Goal: Book appointment/travel/reservation

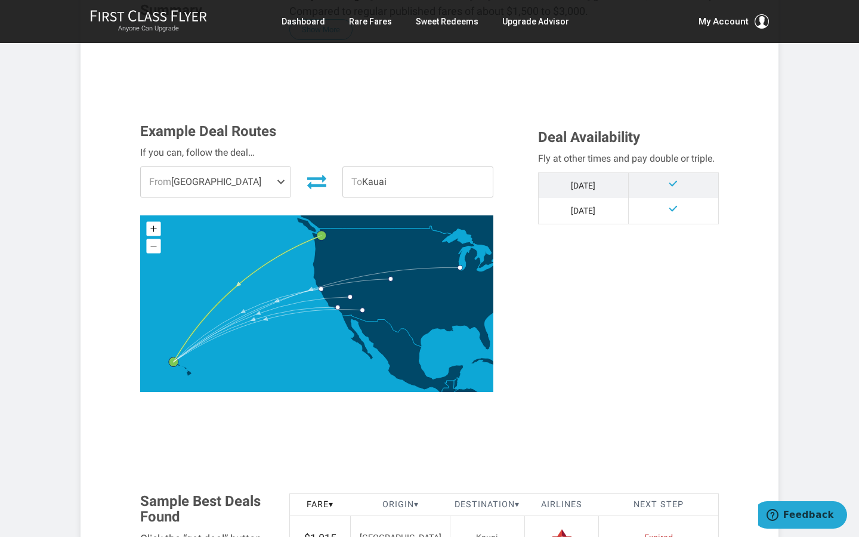
scroll to position [293, 0]
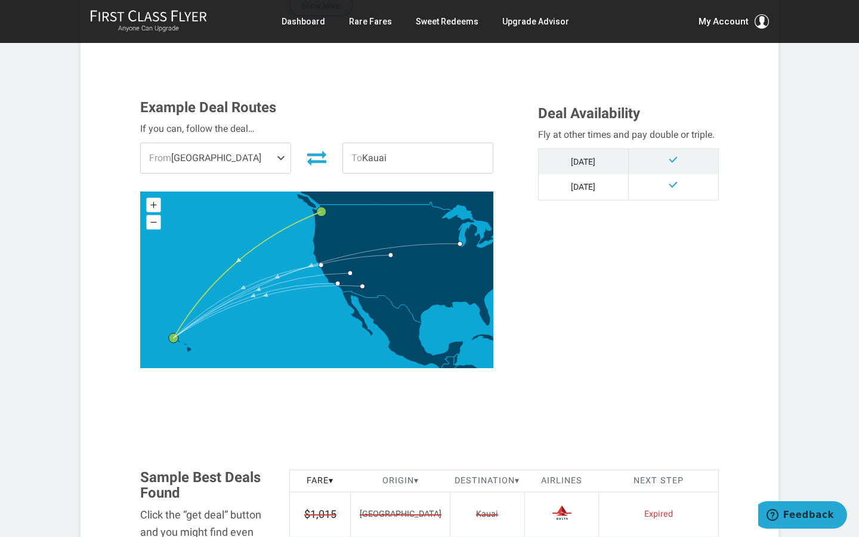
click at [277, 161] on span at bounding box center [283, 158] width 14 height 30
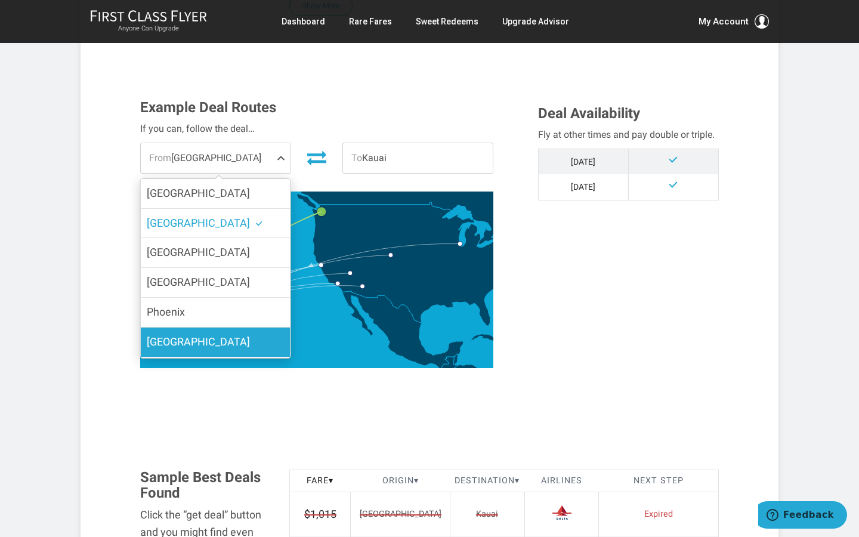
scroll to position [28, 0]
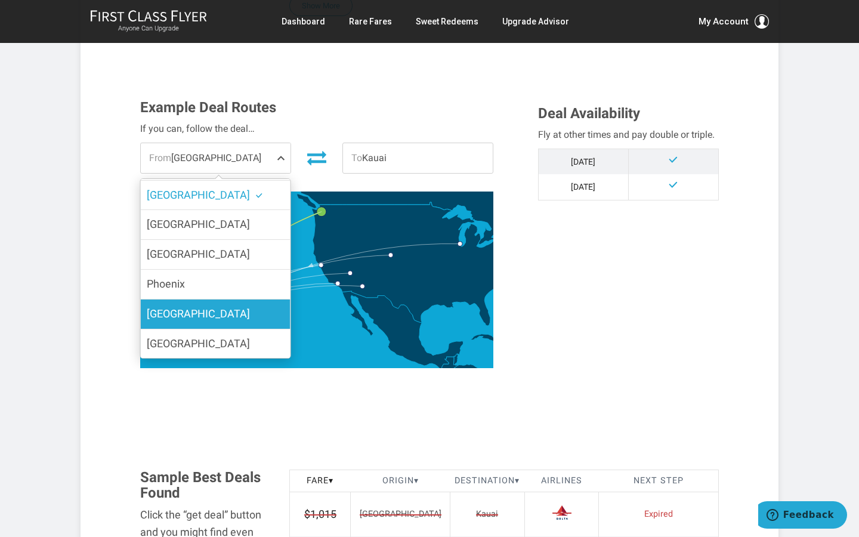
click at [200, 346] on label "[GEOGRAPHIC_DATA]" at bounding box center [216, 343] width 150 height 29
click at [0, 0] on input "[GEOGRAPHIC_DATA]" at bounding box center [0, 0] width 0 height 0
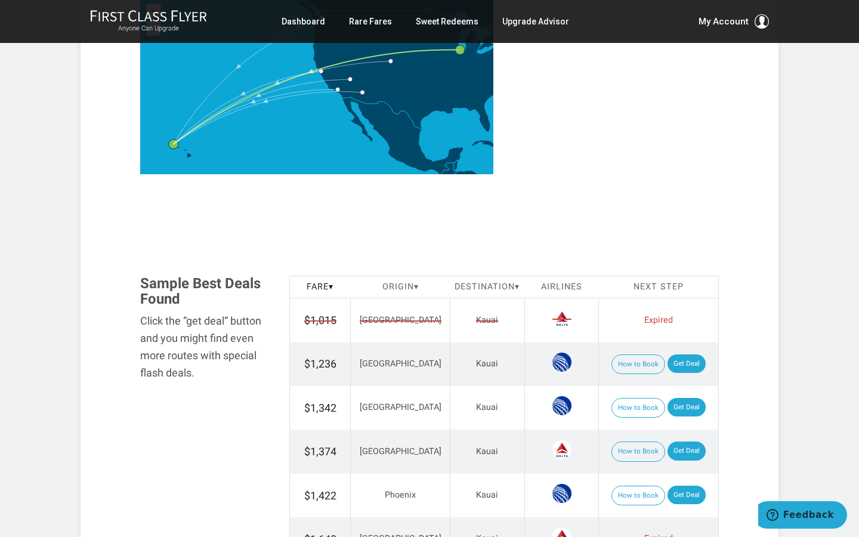
scroll to position [332, 0]
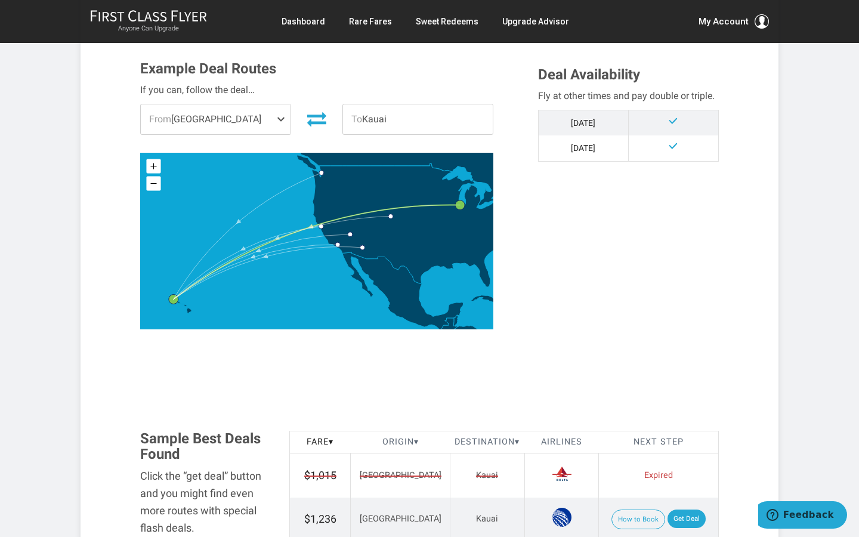
click at [602, 154] on td "[DATE]" at bounding box center [583, 148] width 90 height 26
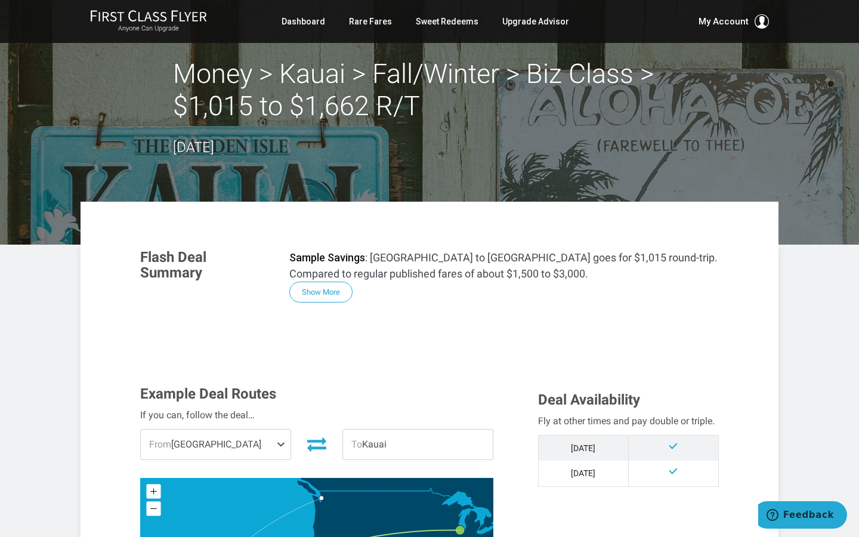
scroll to position [0, 0]
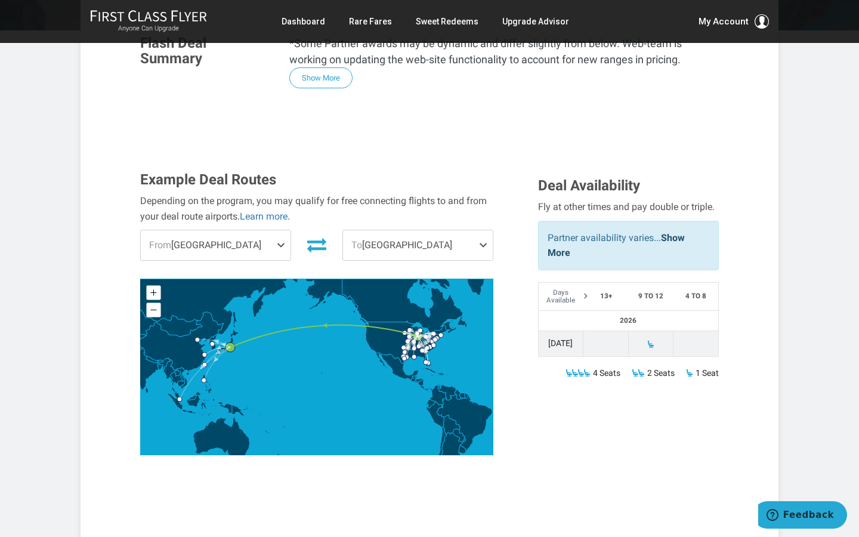
scroll to position [292, 0]
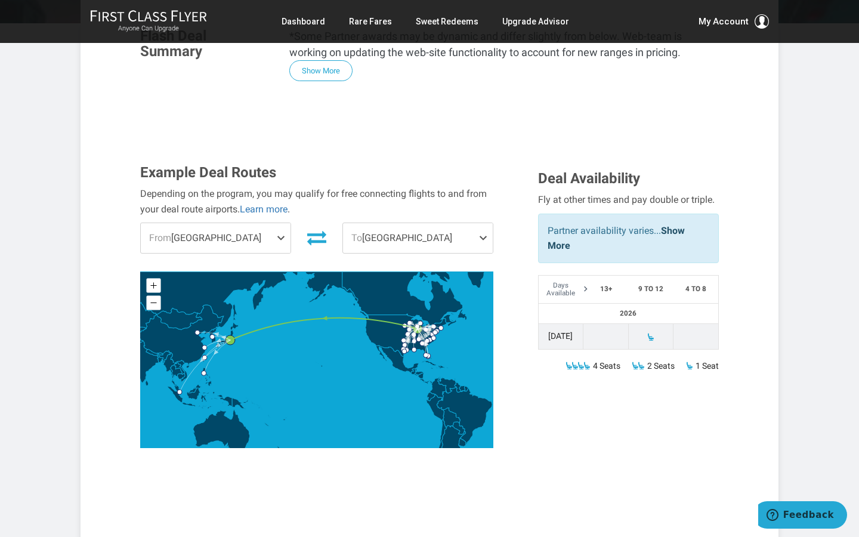
click at [261, 223] on span "From Chicago" at bounding box center [216, 238] width 150 height 30
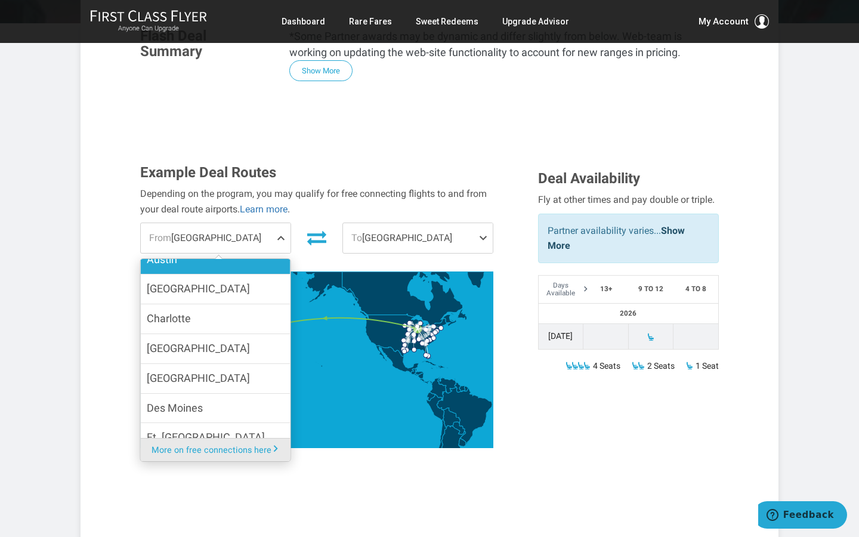
scroll to position [126, 0]
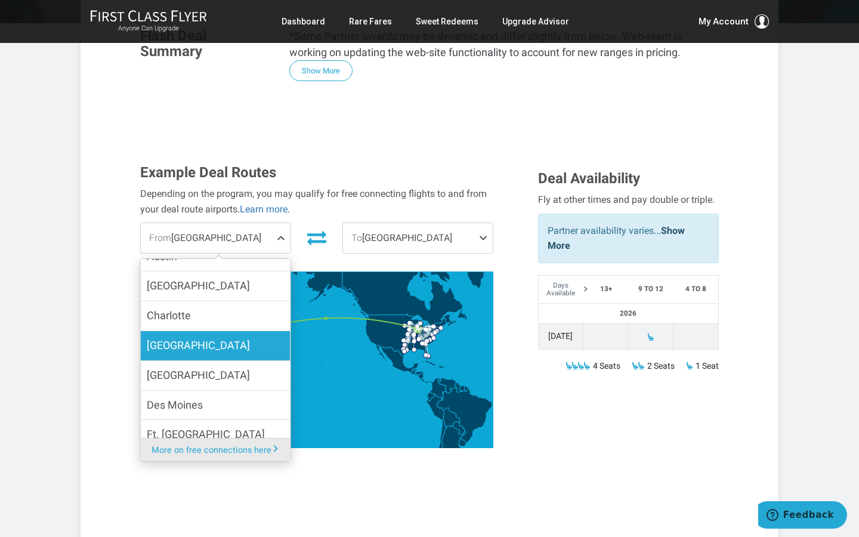
click at [202, 331] on label "Cleveland" at bounding box center [216, 345] width 150 height 29
click at [0, 0] on input "Cleveland" at bounding box center [0, 0] width 0 height 0
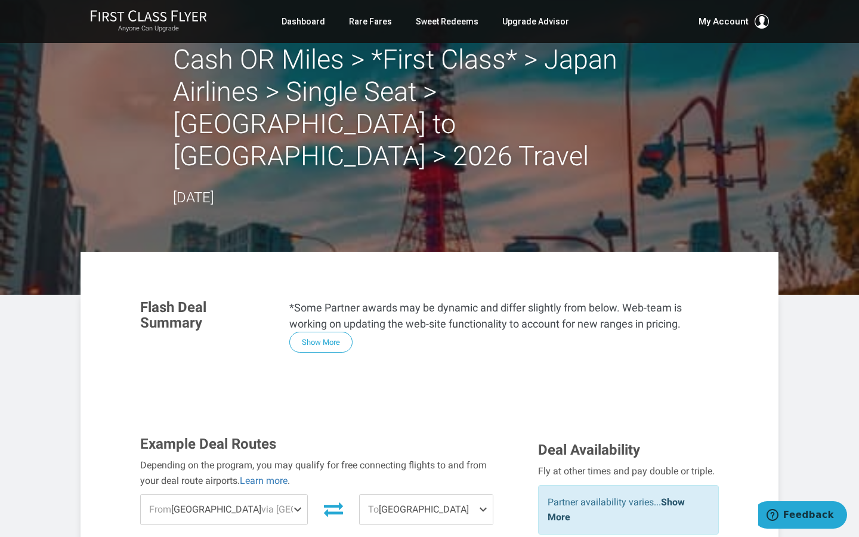
scroll to position [0, 0]
